Goal: Contribute content

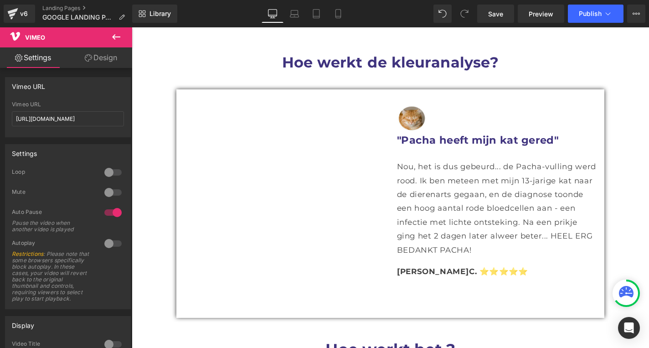
scroll to position [1067, 0]
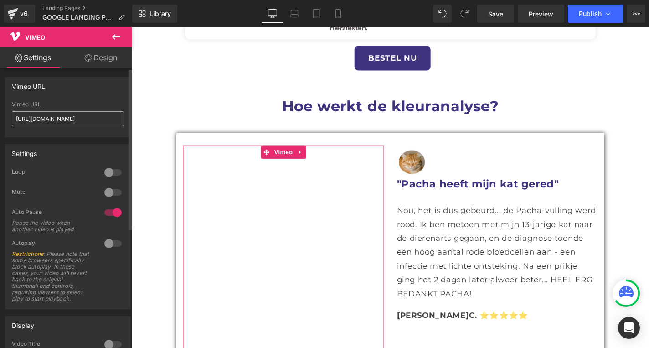
click at [104, 121] on input "[URL][DOMAIN_NAME]" at bounding box center [68, 118] width 112 height 15
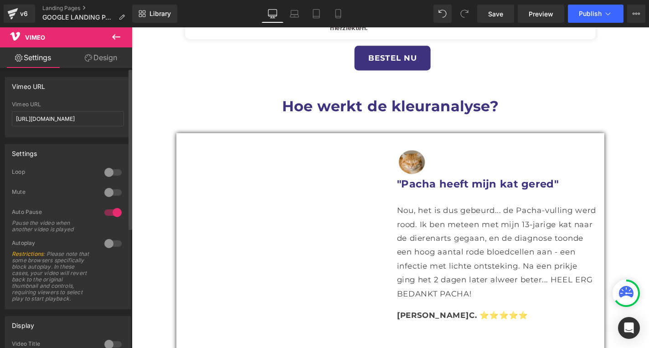
type input "[URL][DOMAIN_NAME]"
click at [111, 143] on div "Settings 0 Loop 0 Mute 1 Auto Pause Pause the video when another video is playe…" at bounding box center [68, 223] width 136 height 172
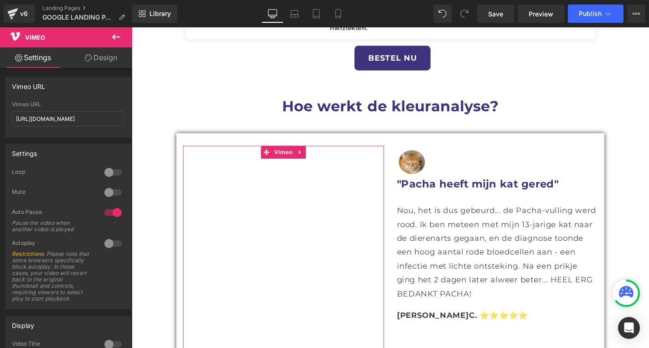
click at [98, 55] on link "Design" at bounding box center [101, 57] width 66 height 21
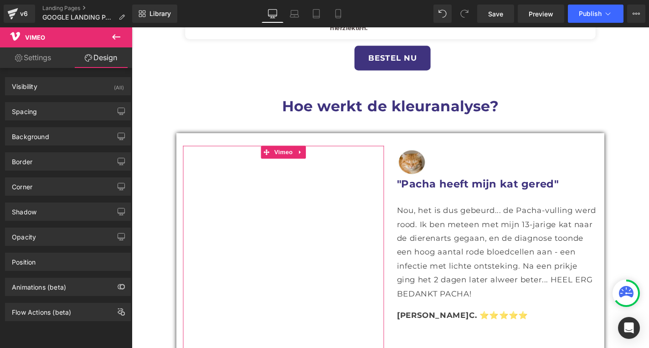
click at [31, 63] on link "Settings" at bounding box center [33, 57] width 66 height 21
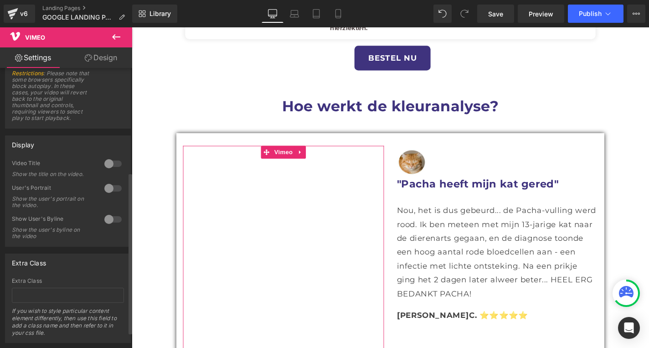
scroll to position [208, 0]
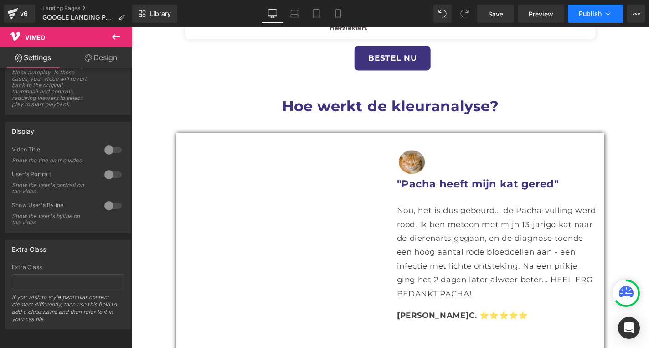
click at [585, 10] on span "Publish" at bounding box center [590, 13] width 23 height 7
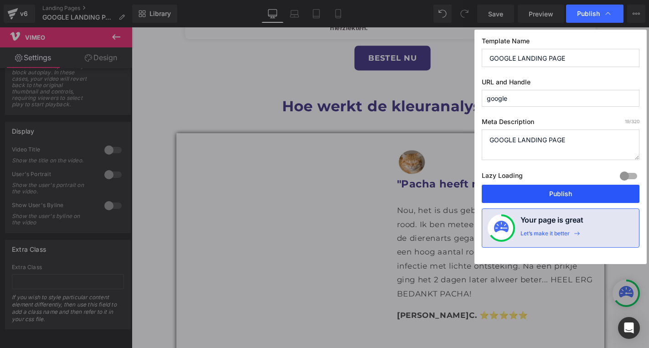
click at [573, 192] on button "Publish" at bounding box center [561, 194] width 158 height 18
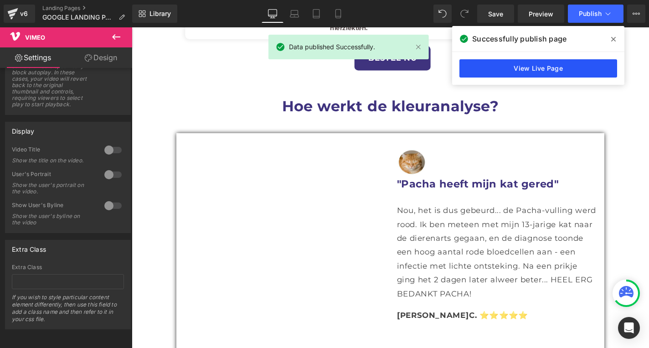
click at [573, 67] on link "View Live Page" at bounding box center [538, 68] width 158 height 18
